Goal: Task Accomplishment & Management: Use online tool/utility

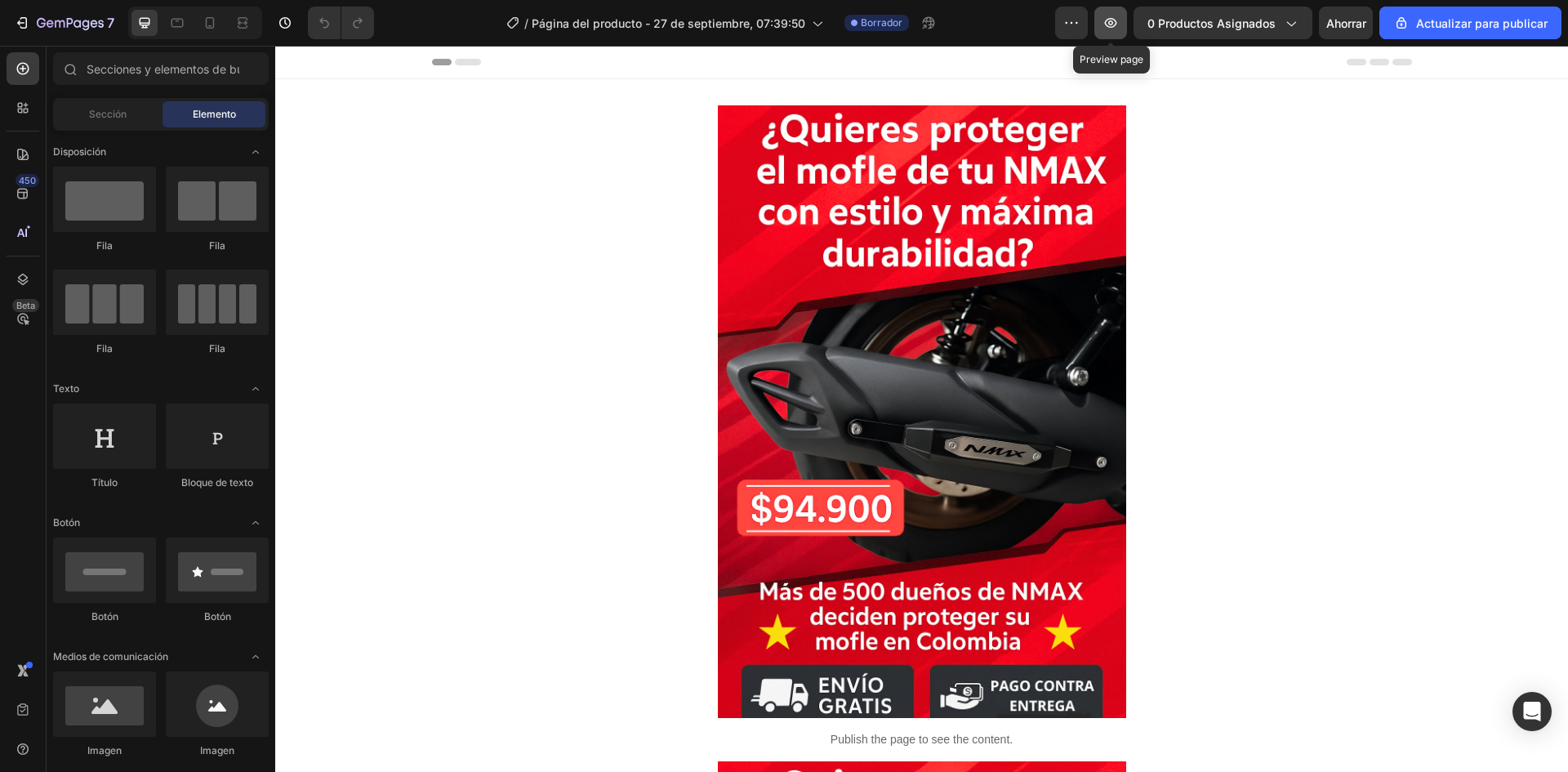
click at [1123, 28] on button "button" at bounding box center [1111, 23] width 32 height 32
click at [1073, 28] on icon "button" at bounding box center [1071, 22] width 16 height 16
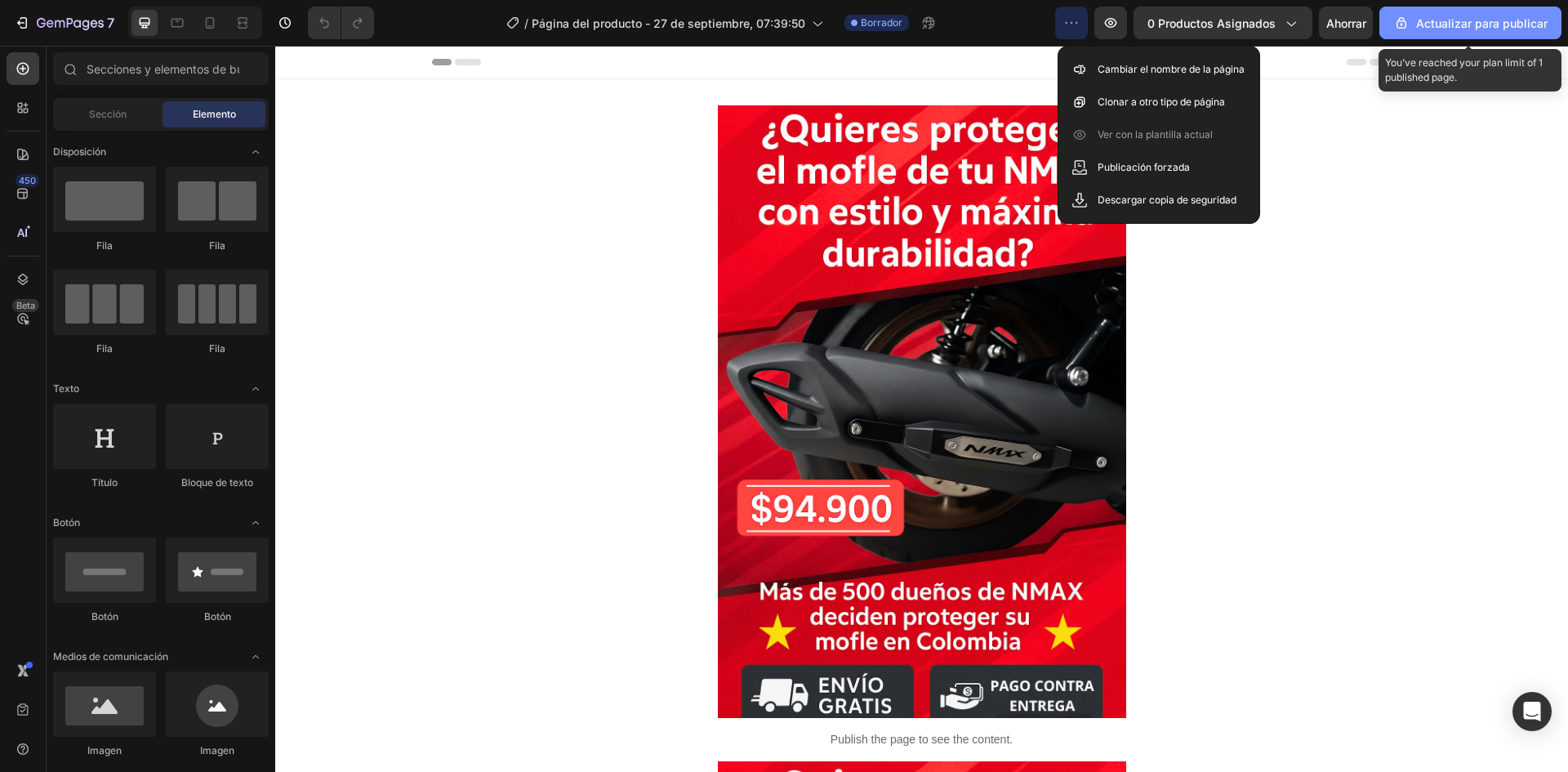
click at [1432, 19] on font "Actualizar para publicar" at bounding box center [1482, 23] width 132 height 14
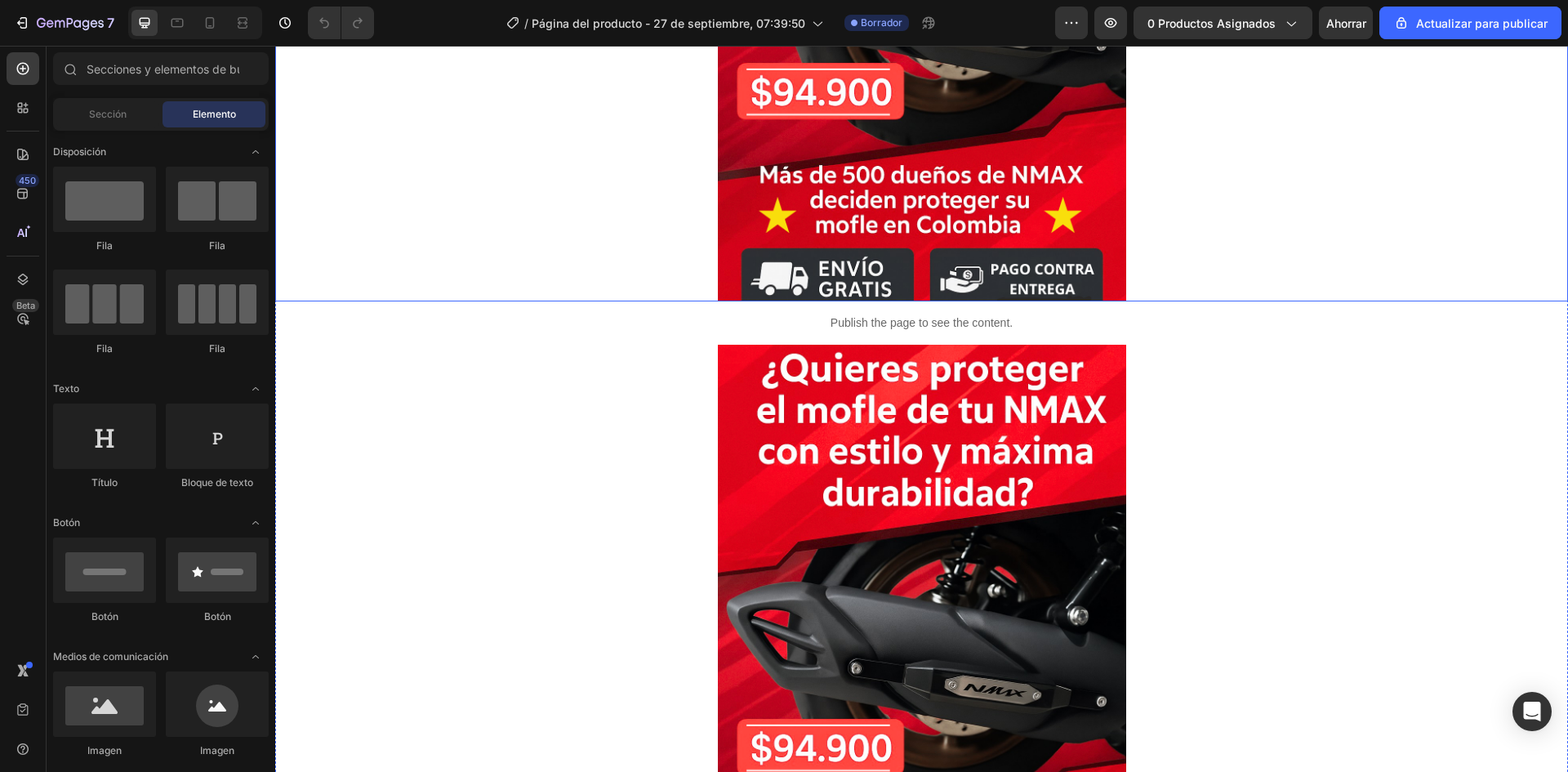
scroll to position [408, 0]
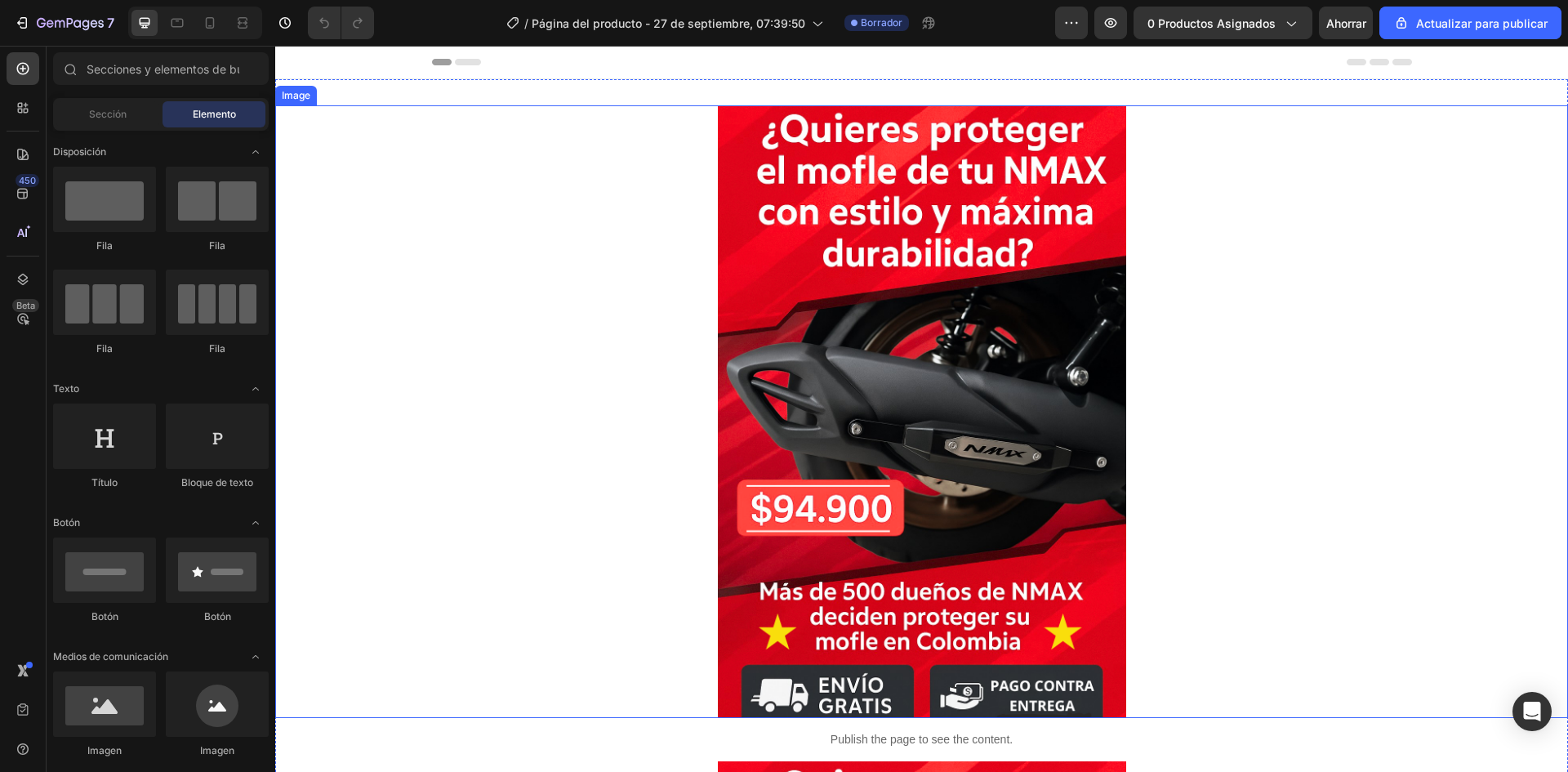
click at [990, 369] on img at bounding box center [922, 411] width 408 height 612
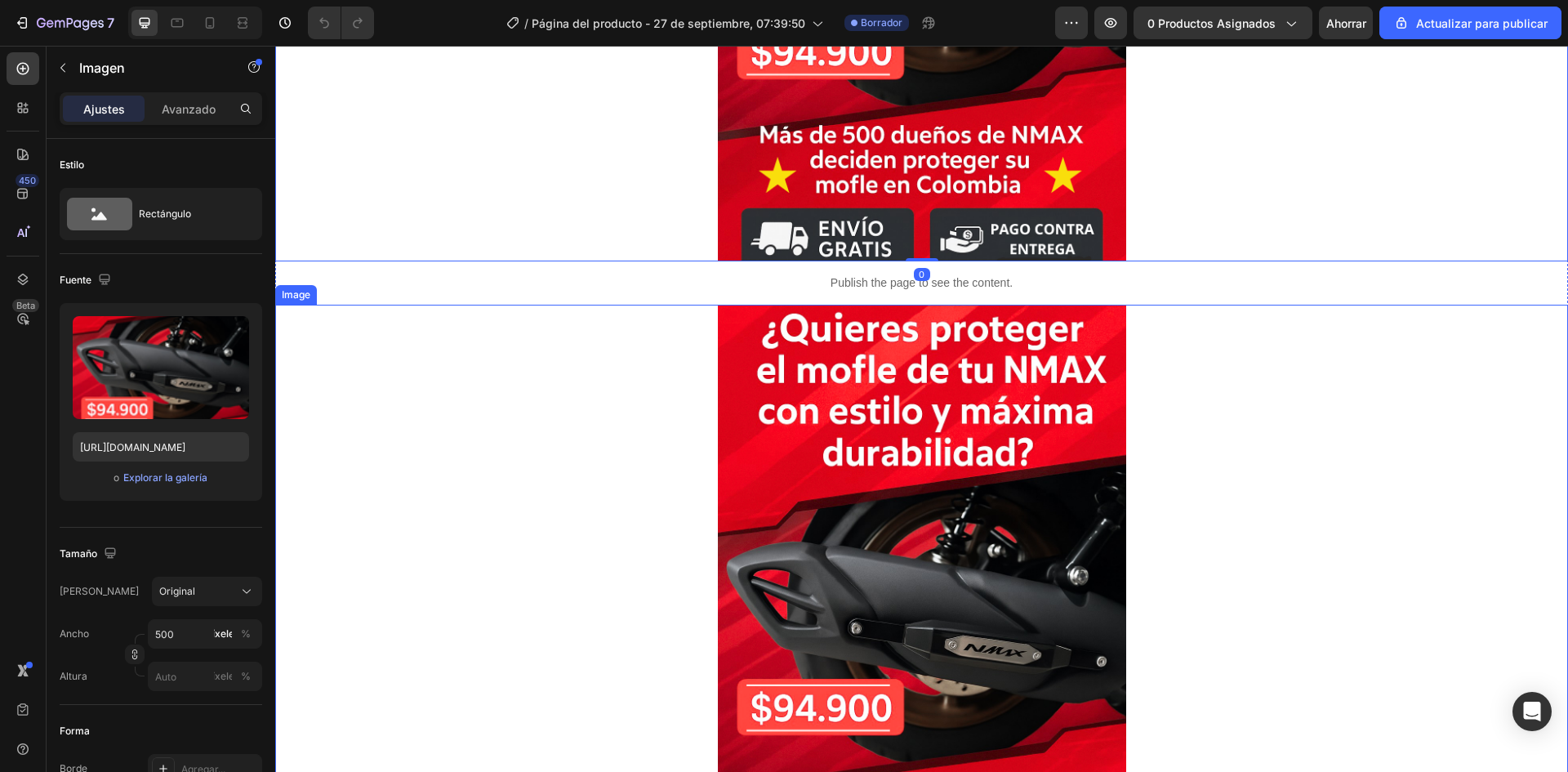
scroll to position [490, 0]
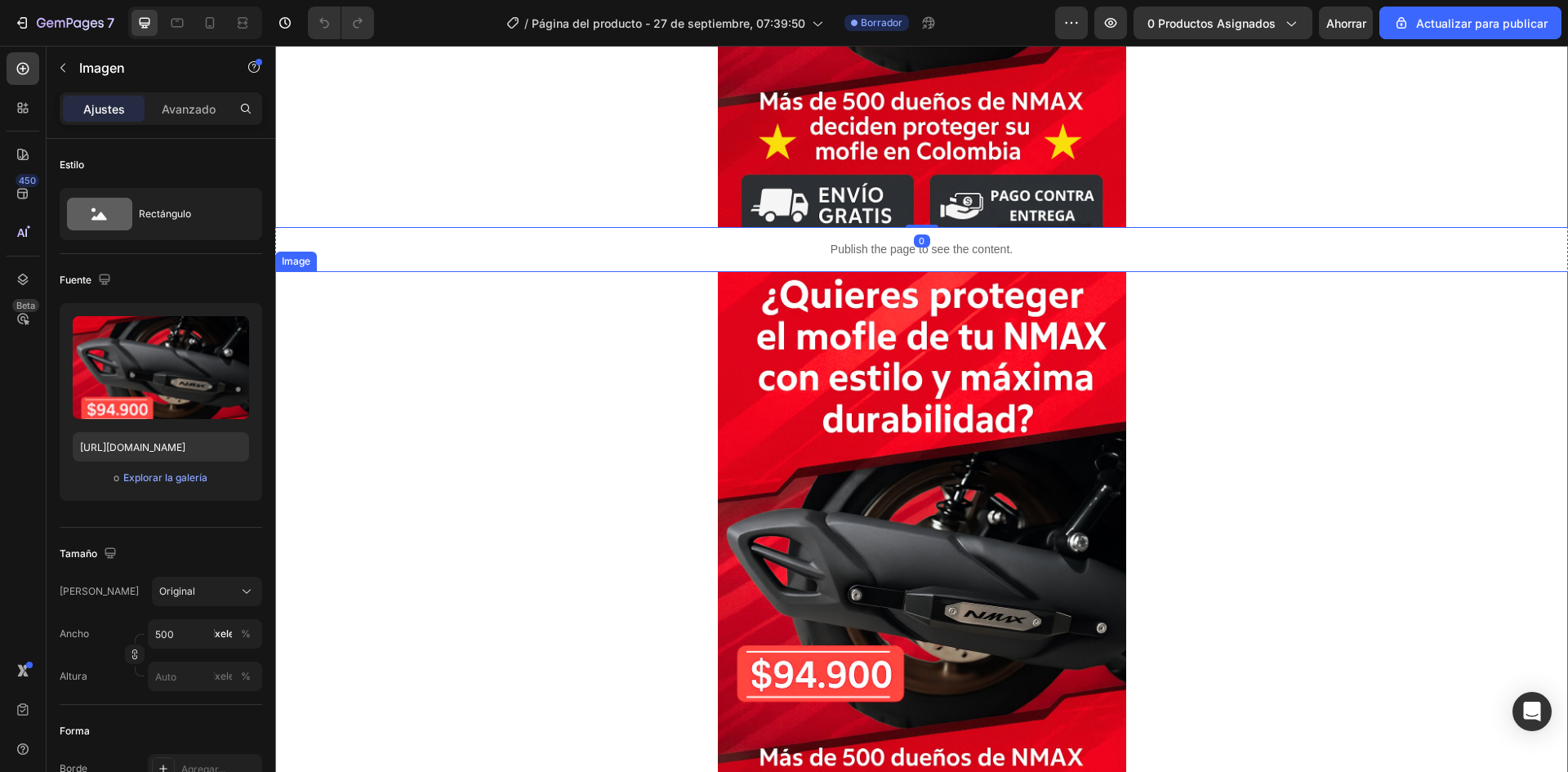
click at [980, 380] on img at bounding box center [922, 577] width 408 height 612
click at [1224, 372] on div at bounding box center [922, 577] width 1293 height 612
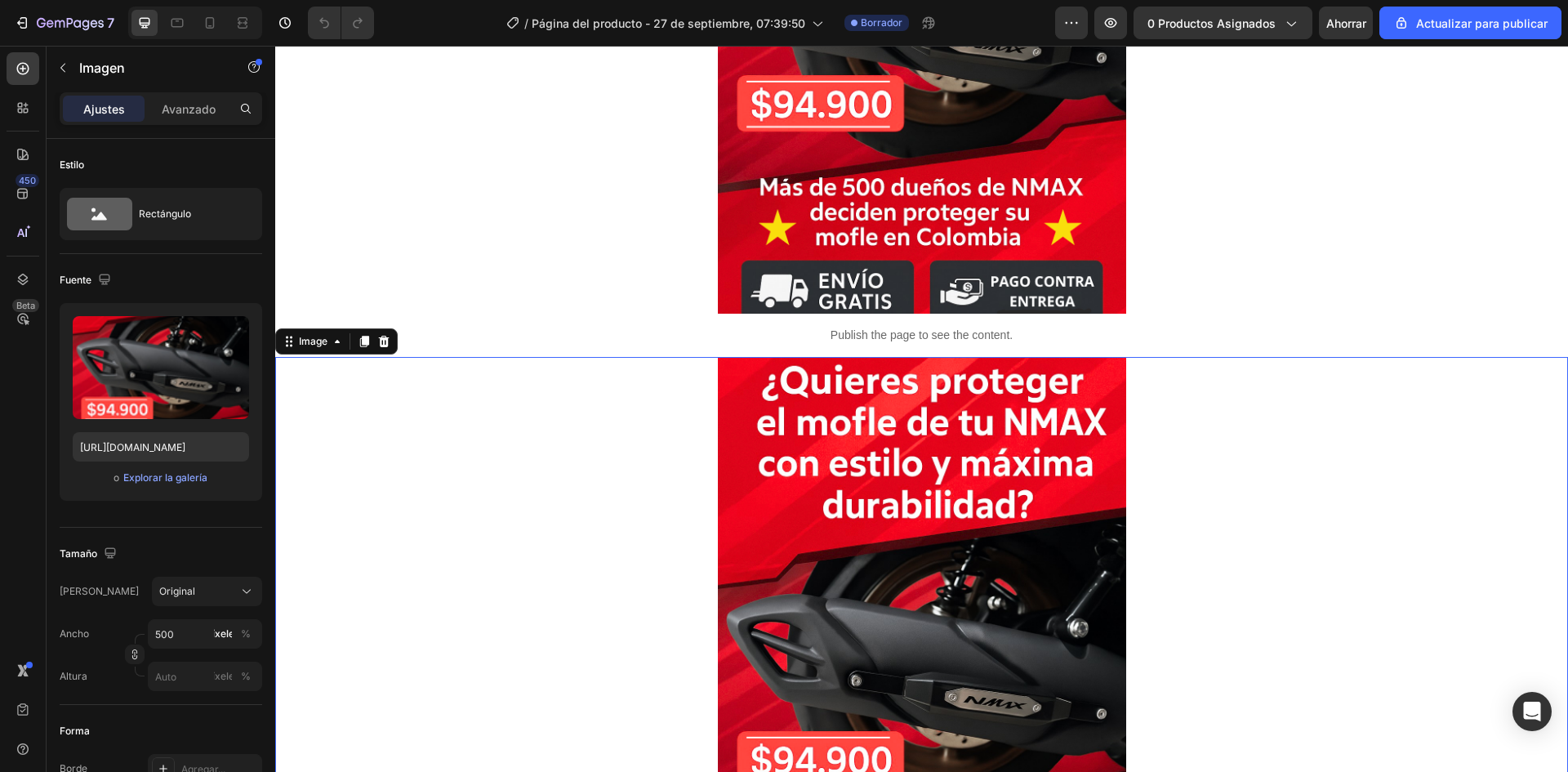
scroll to position [408, 0]
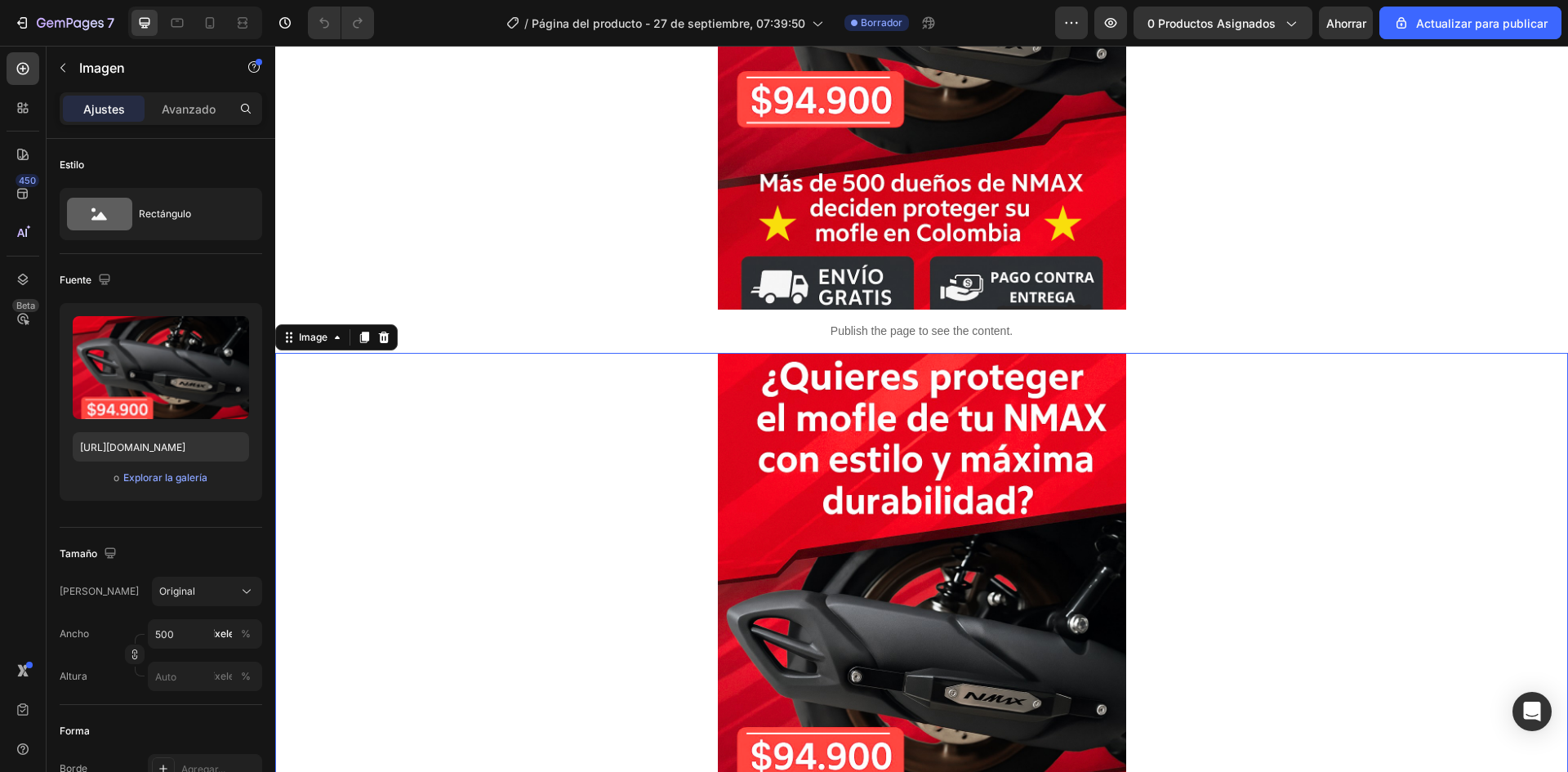
click at [902, 568] on img at bounding box center [922, 659] width 408 height 612
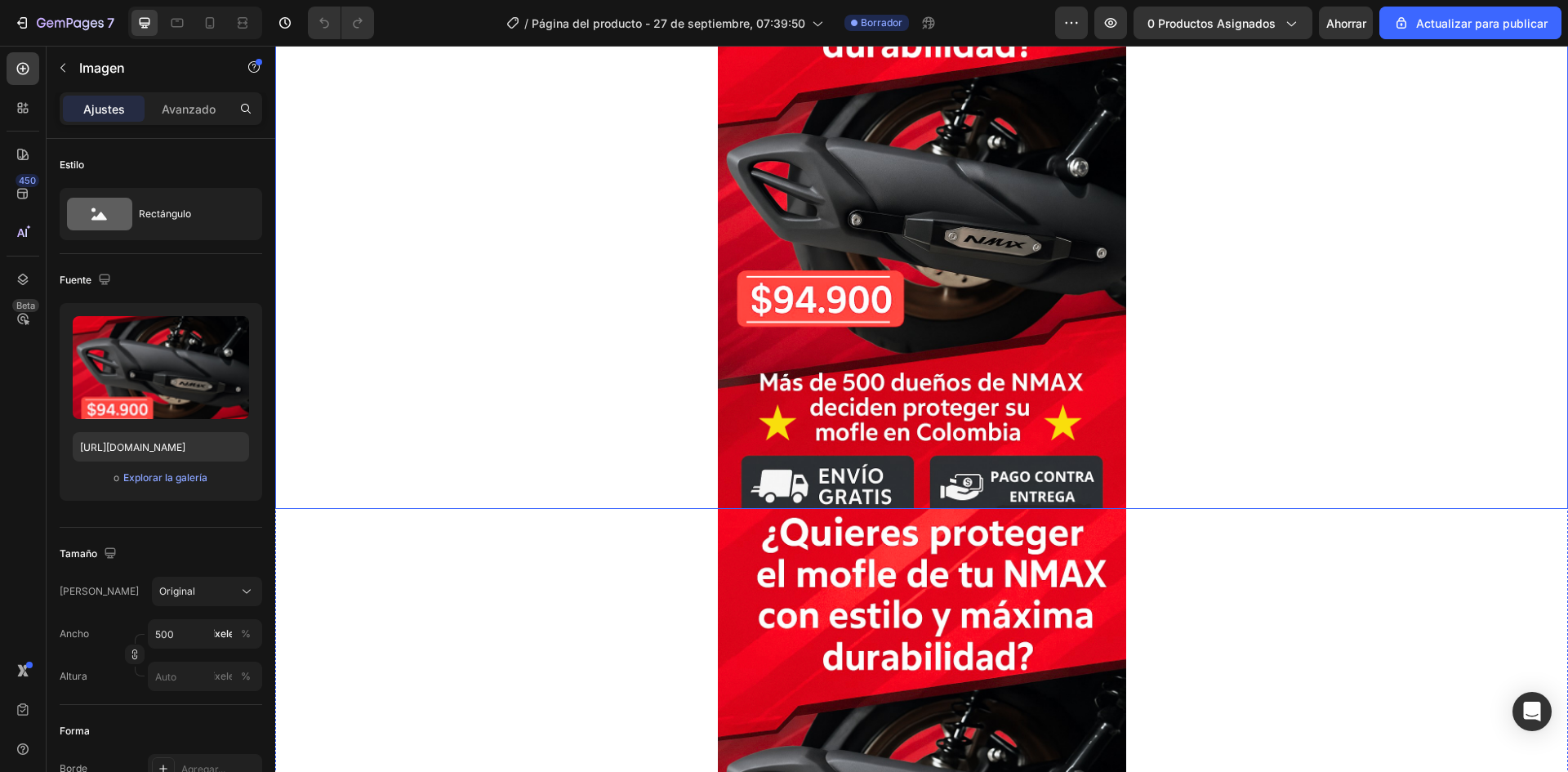
scroll to position [3842, 0]
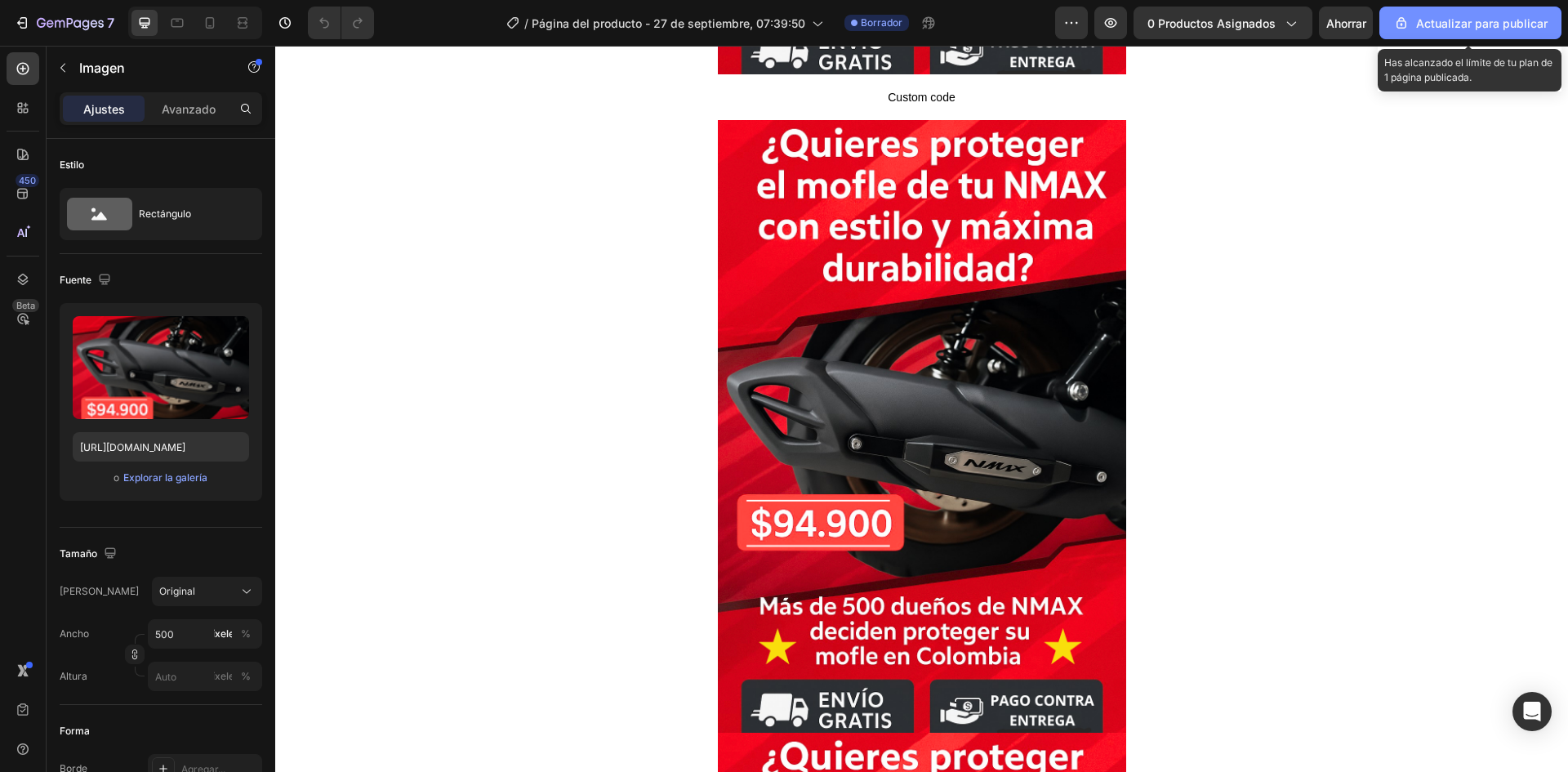
click at [1453, 8] on button "Actualizar para publicar" at bounding box center [1470, 23] width 182 height 32
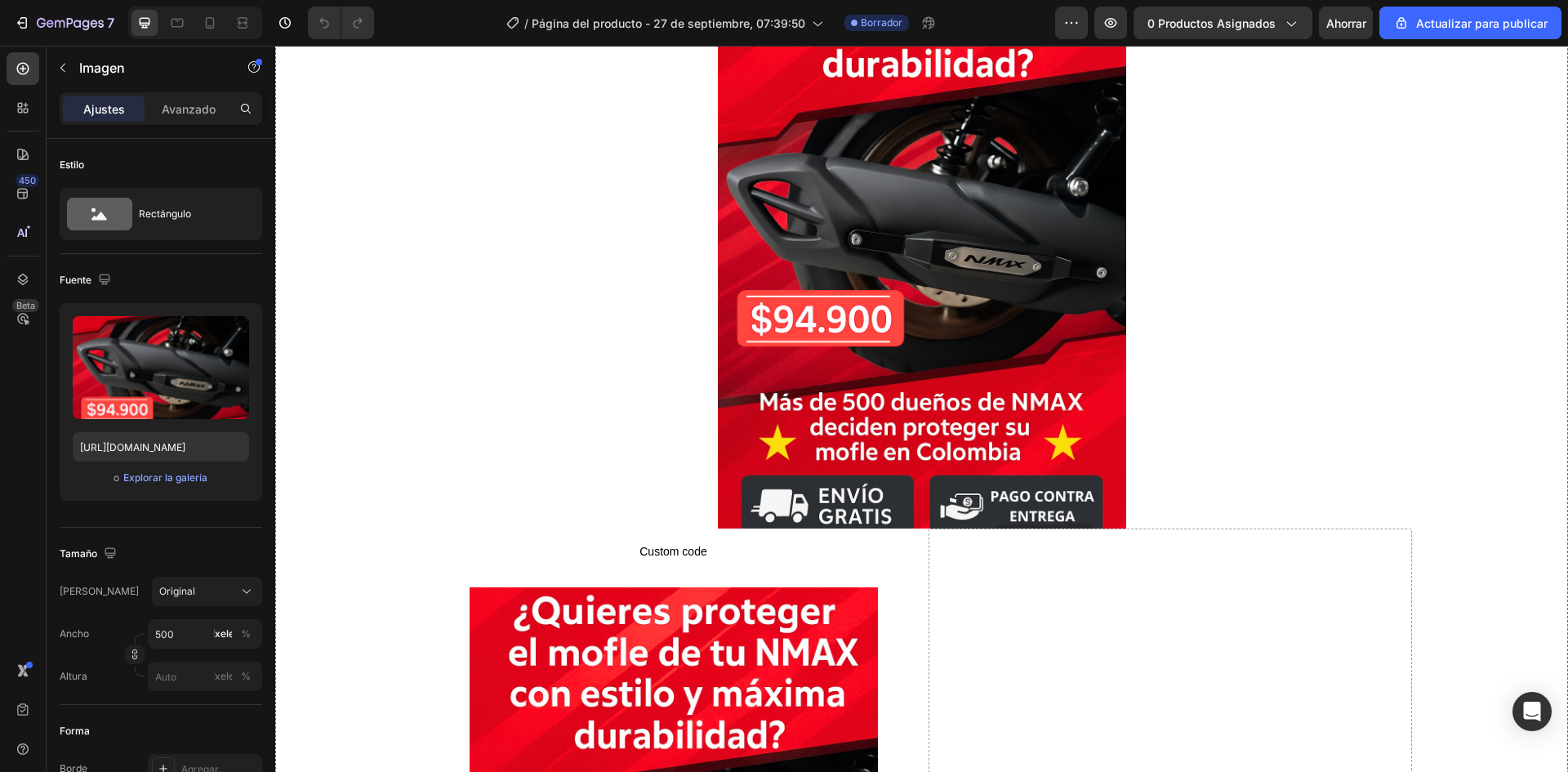
scroll to position [4087, 0]
